Goal: Transaction & Acquisition: Purchase product/service

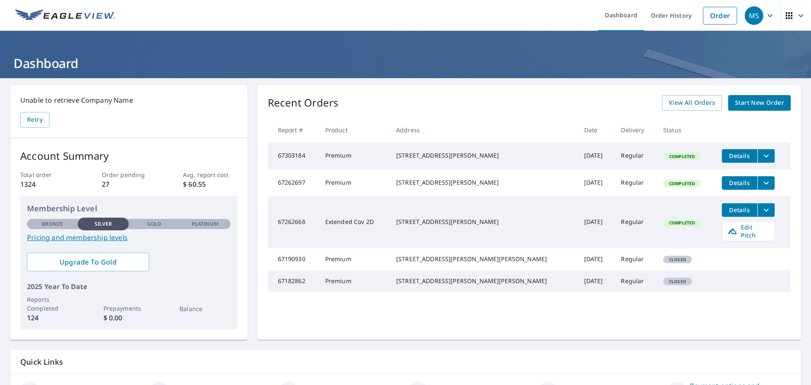
click at [747, 103] on span "Start New Order" at bounding box center [759, 103] width 49 height 11
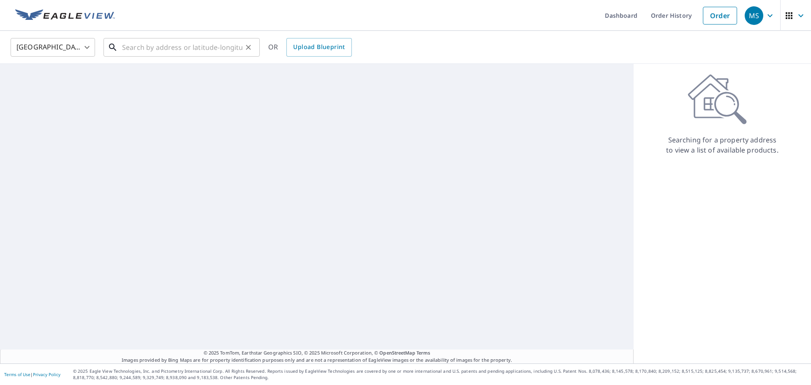
click at [154, 49] on input "text" at bounding box center [182, 47] width 120 height 24
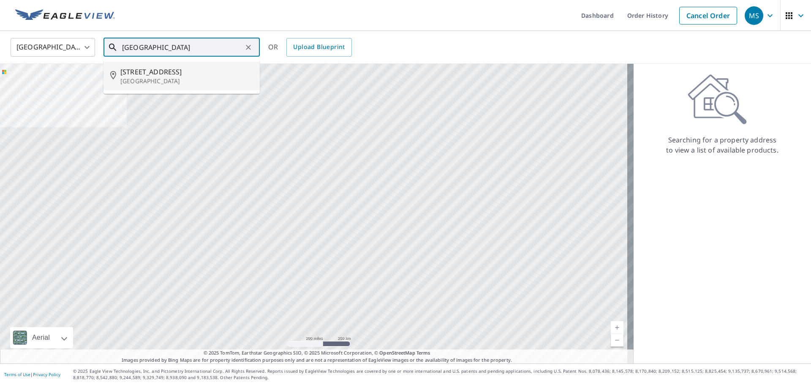
click at [163, 81] on p "[GEOGRAPHIC_DATA]" at bounding box center [186, 81] width 133 height 8
type input "[STREET_ADDRESS]"
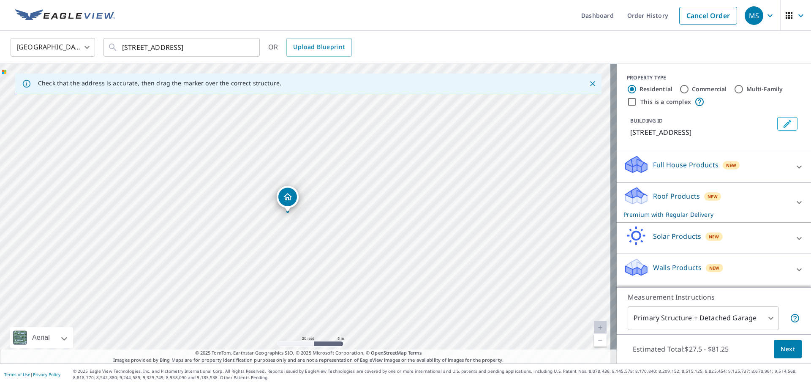
drag, startPoint x: 312, startPoint y: 203, endPoint x: 285, endPoint y: 201, distance: 27.9
click at [765, 320] on body "MS MS Dashboard Order History Cancel Order MS [GEOGRAPHIC_DATA] [GEOGRAPHIC_DAT…" at bounding box center [405, 192] width 811 height 385
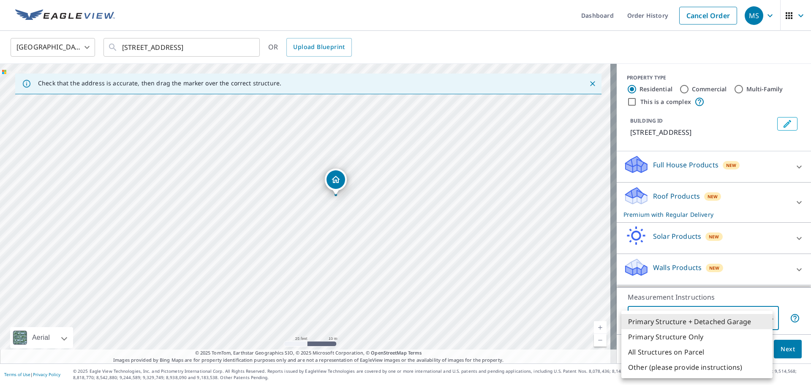
click at [677, 335] on li "Primary Structure Only" at bounding box center [696, 336] width 151 height 15
type input "2"
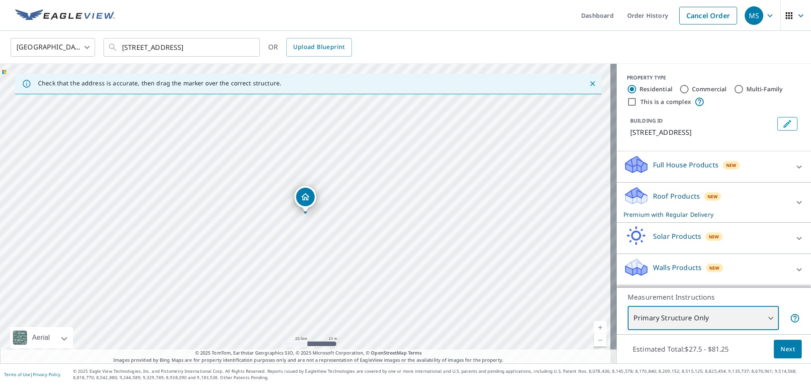
scroll to position [8, 0]
click at [778, 354] on button "Next" at bounding box center [788, 348] width 28 height 19
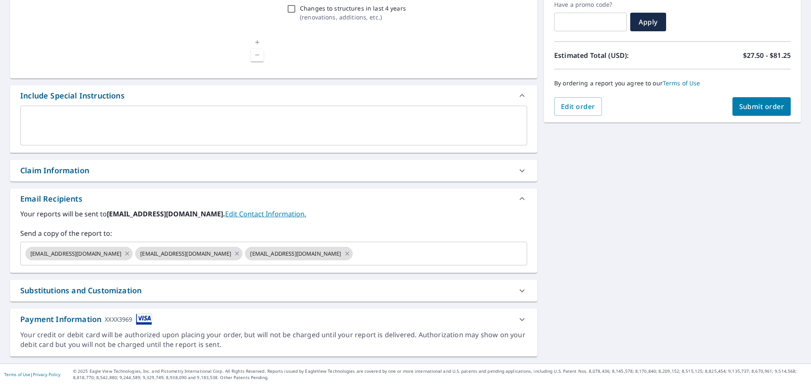
scroll to position [147, 0]
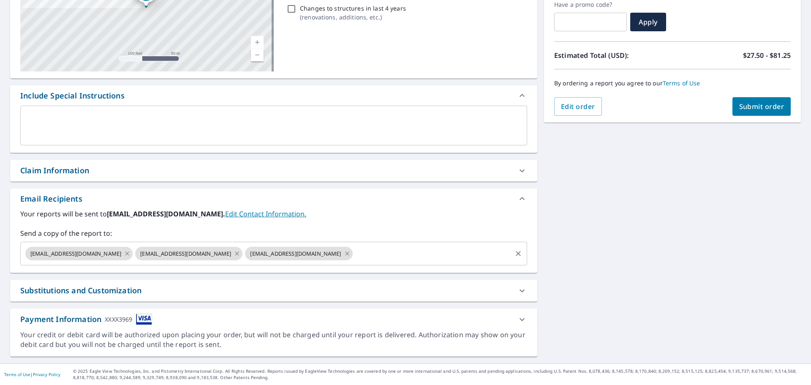
click at [235, 256] on icon at bounding box center [237, 253] width 7 height 9
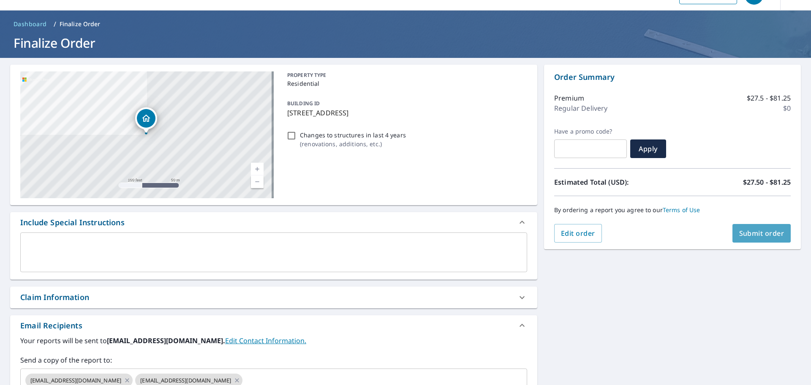
click at [746, 238] on button "Submit order" at bounding box center [761, 233] width 59 height 19
checkbox input "true"
